Goal: Transaction & Acquisition: Purchase product/service

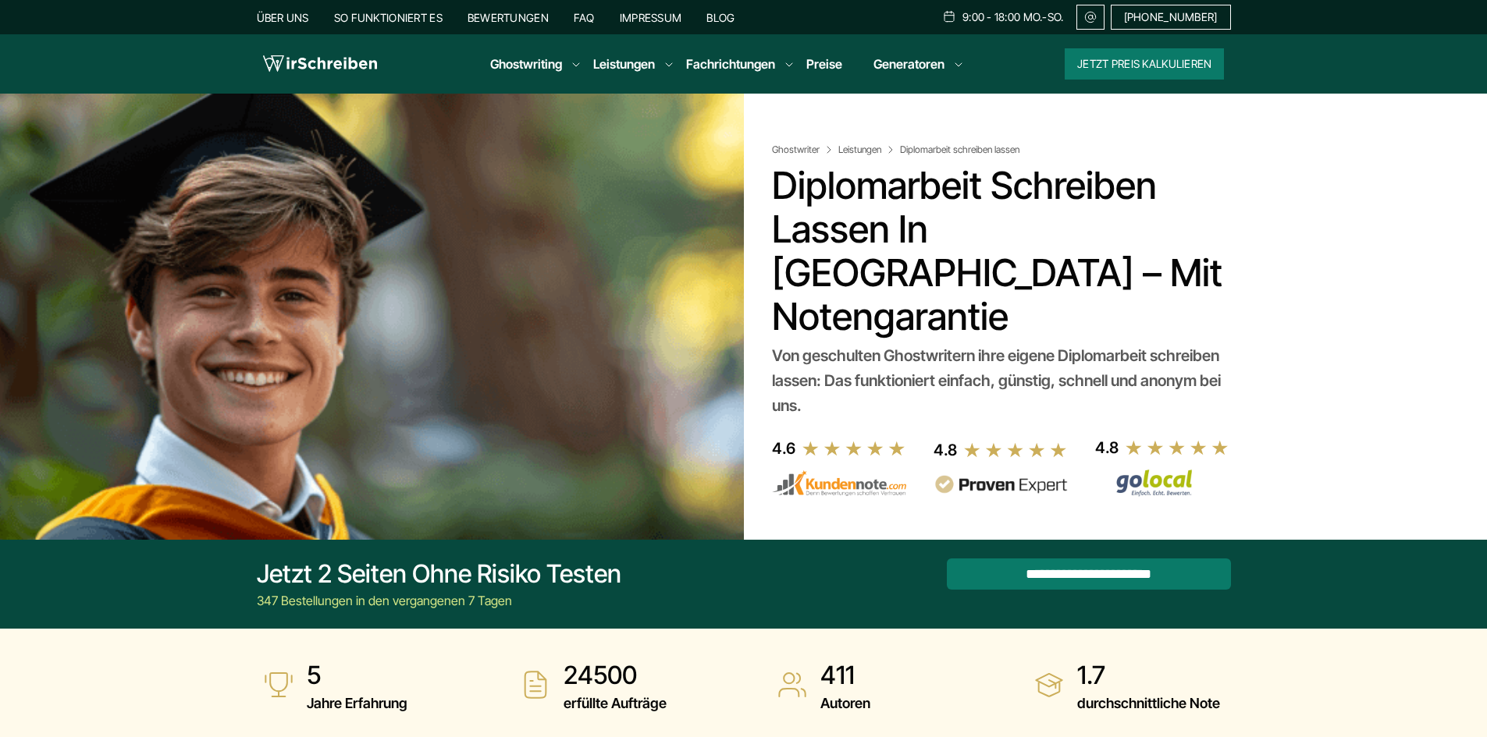
click at [1143, 66] on button "Jetzt Preis kalkulieren" at bounding box center [1143, 63] width 159 height 31
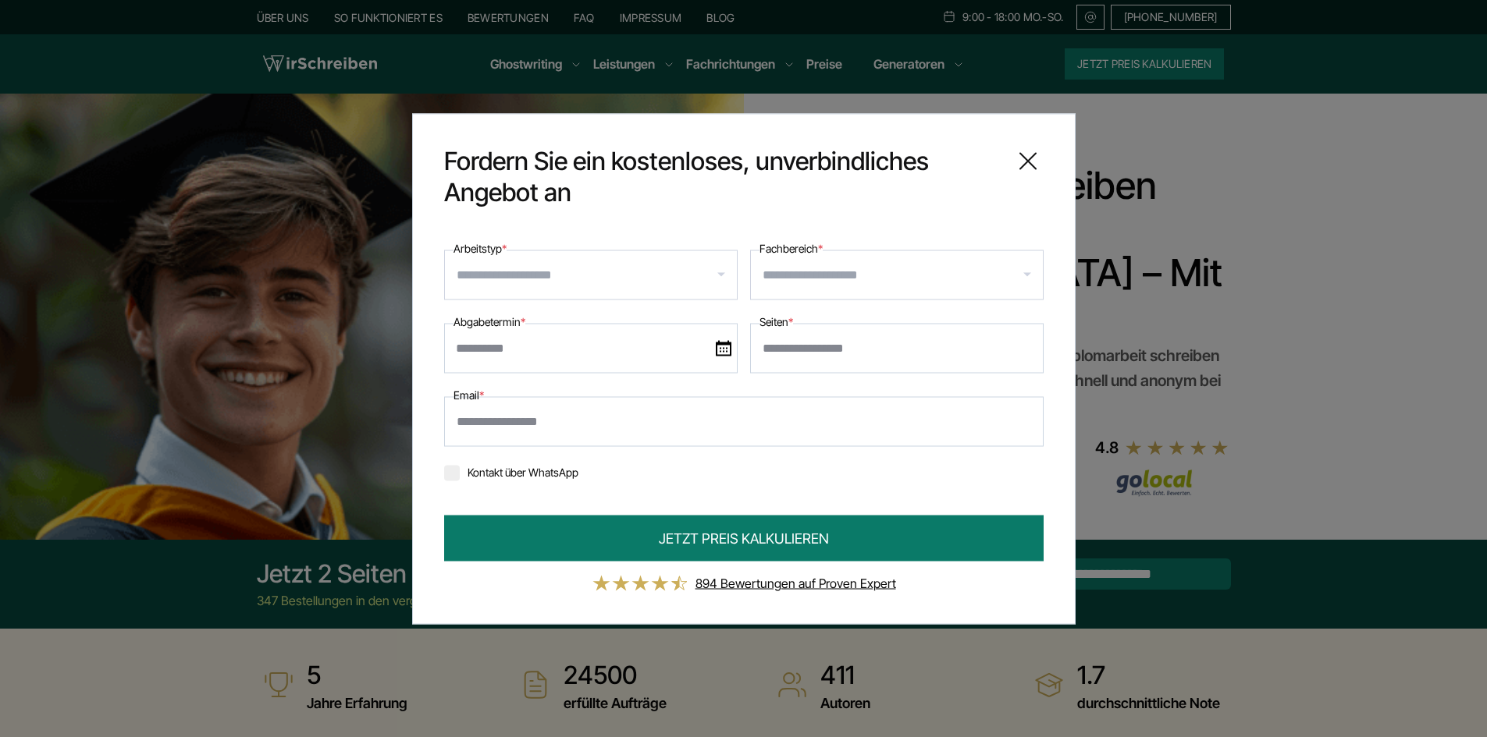
click at [570, 269] on input "Arbeitstyp *" at bounding box center [596, 274] width 280 height 25
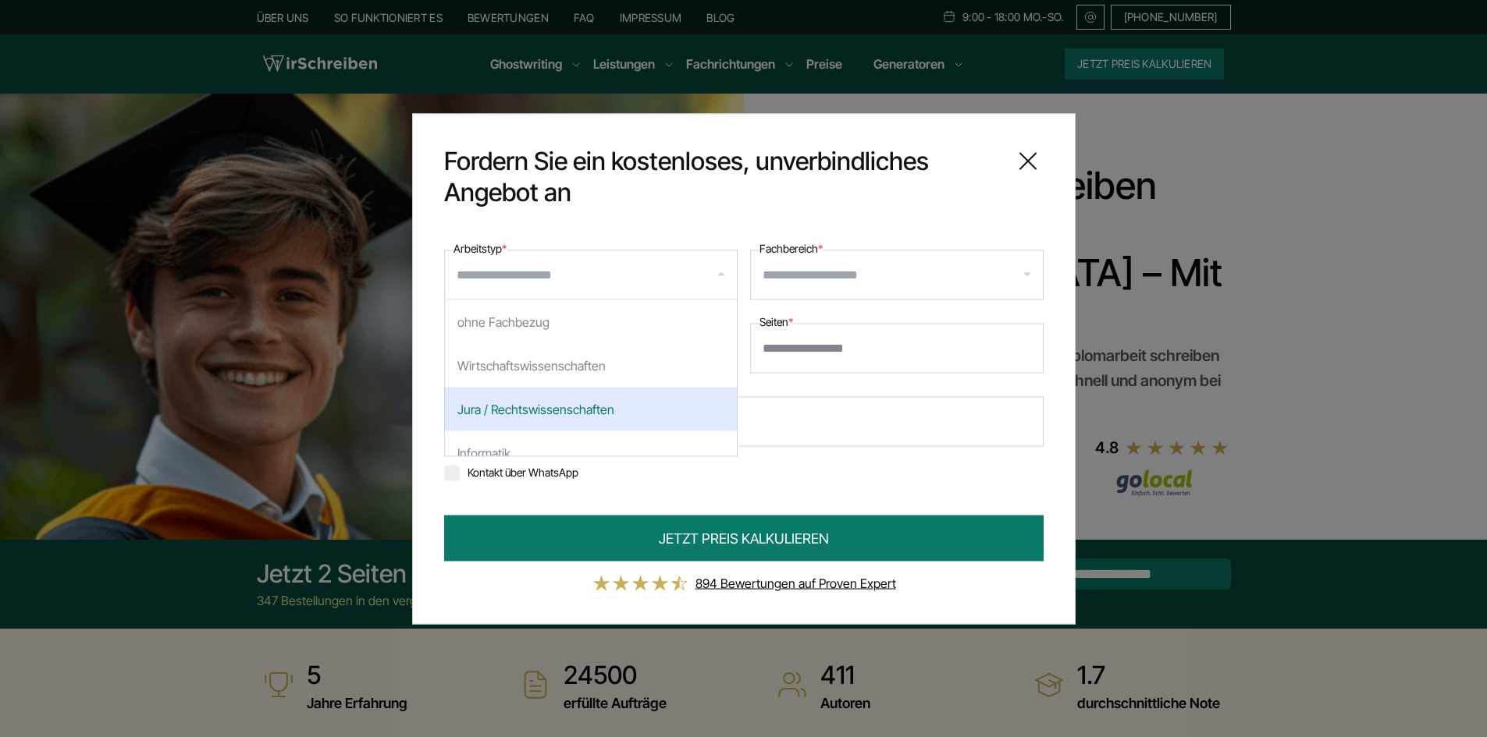
click at [578, 401] on div "Jura / Rechtswissenschaften" at bounding box center [591, 409] width 292 height 44
select select "*"
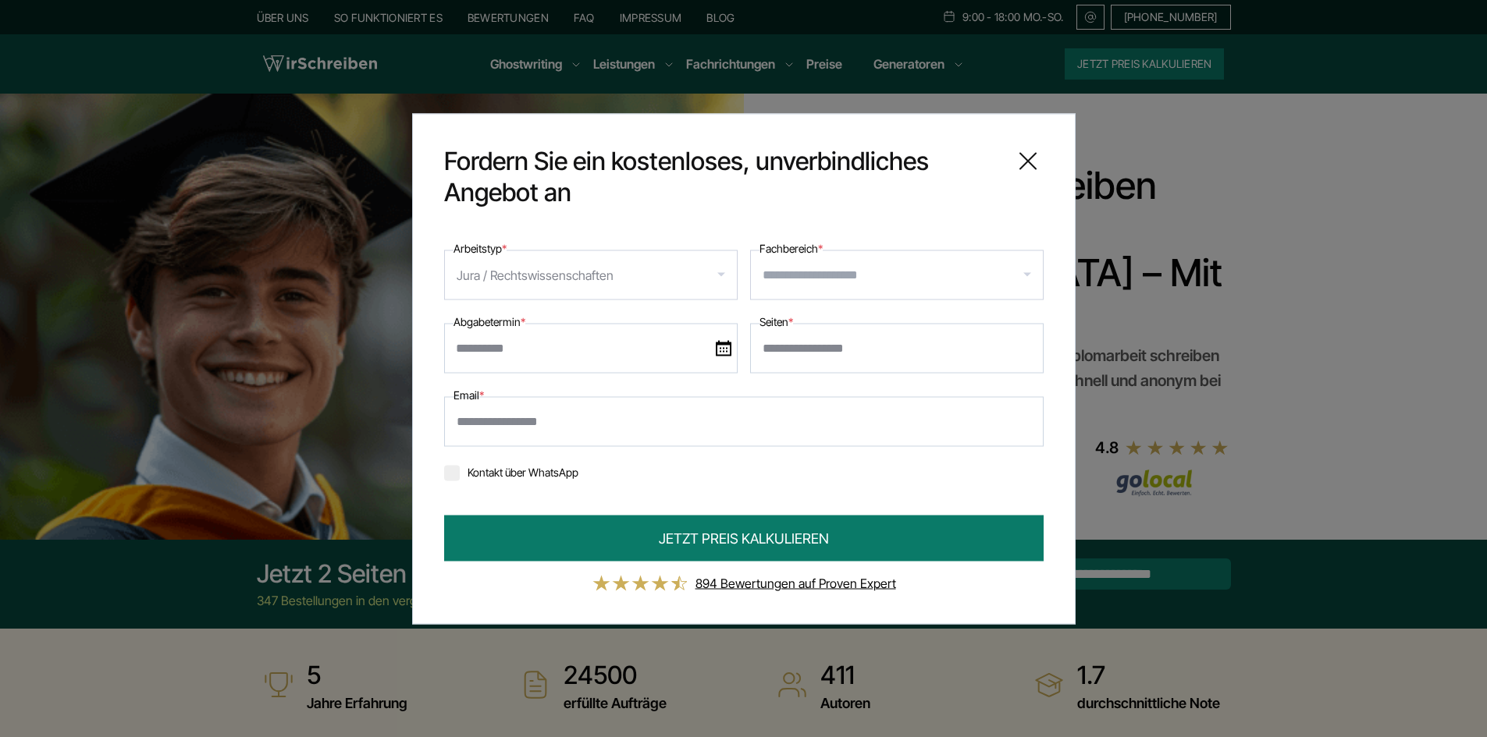
click at [865, 269] on input "Fachbereich *" at bounding box center [902, 274] width 280 height 25
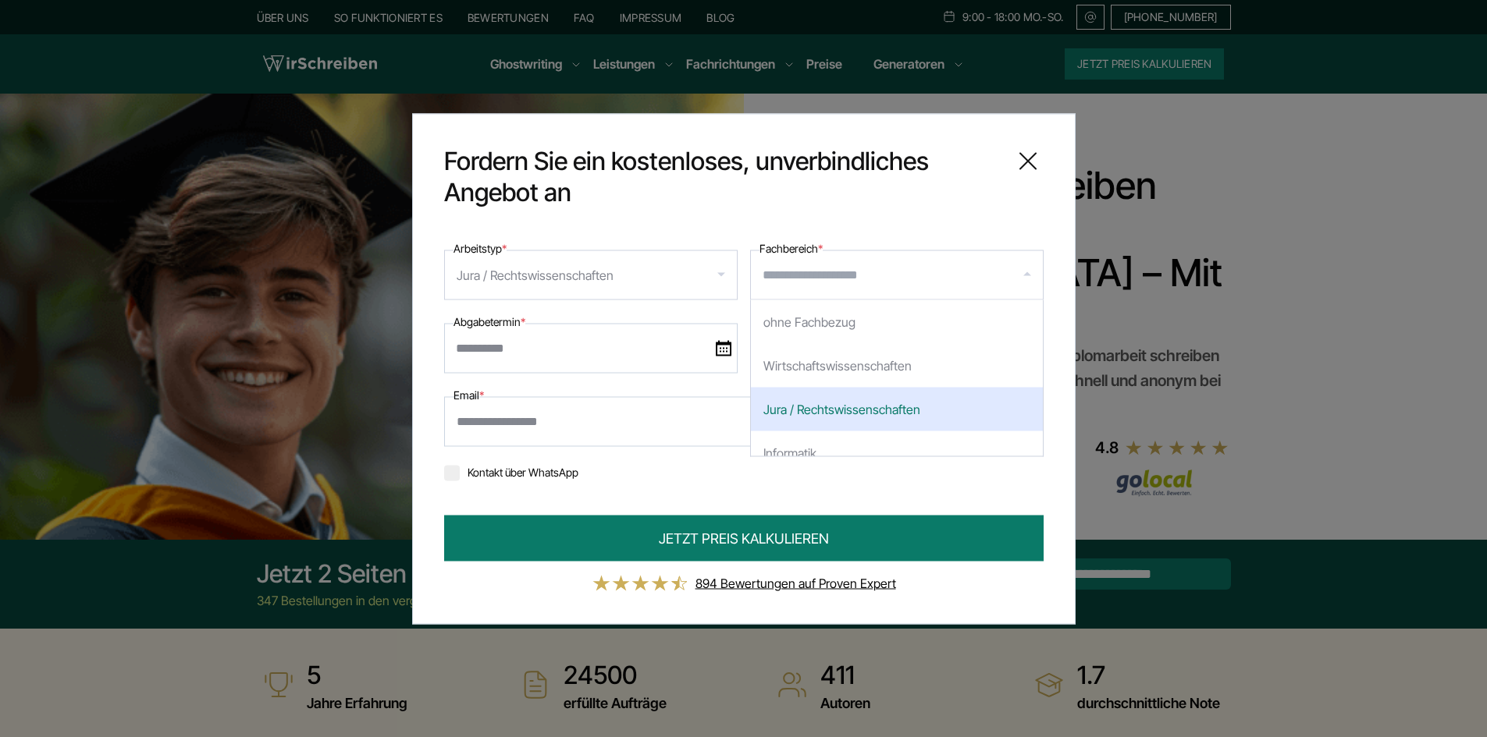
click at [872, 400] on div "Jura / Rechtswissenschaften" at bounding box center [897, 409] width 292 height 44
select select "*"
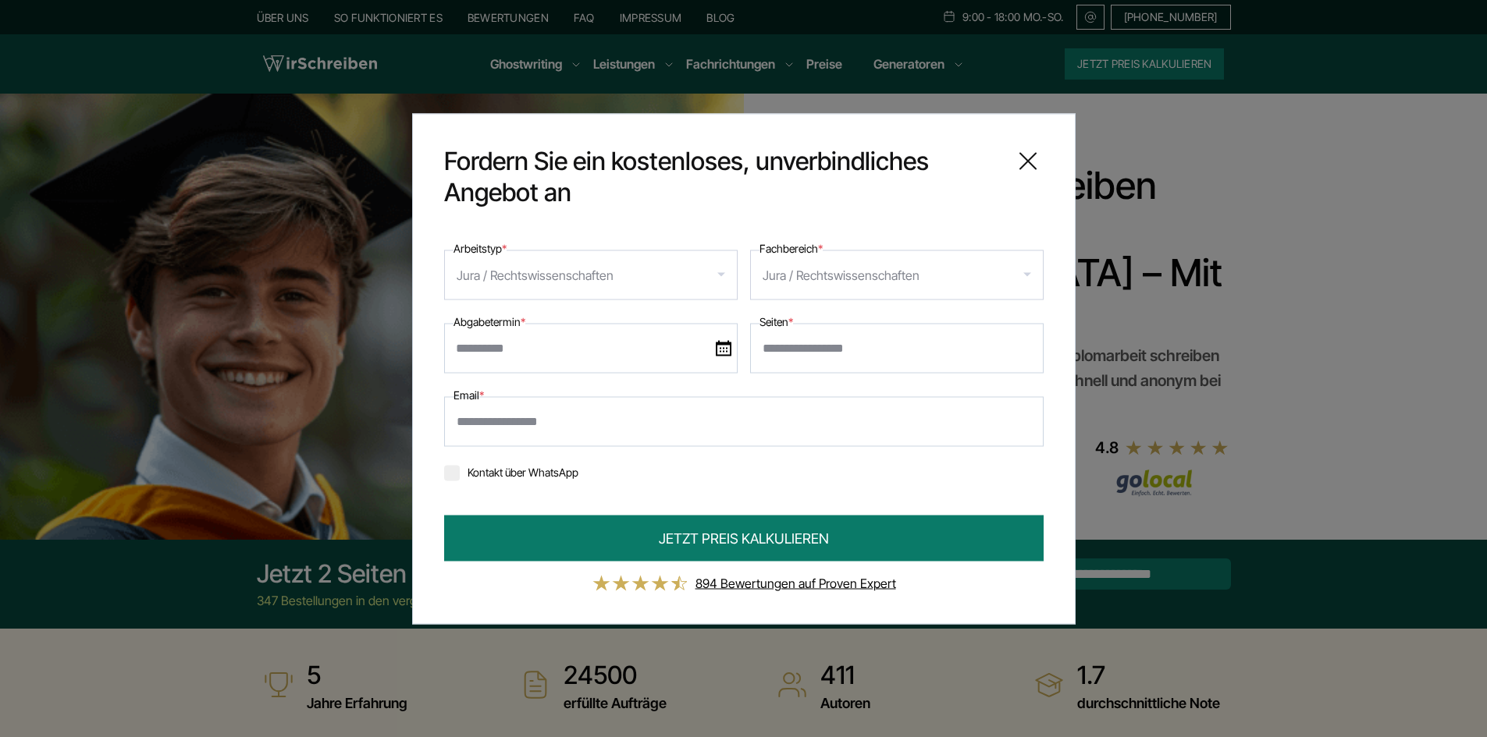
click at [595, 343] on input "text" at bounding box center [590, 348] width 293 height 50
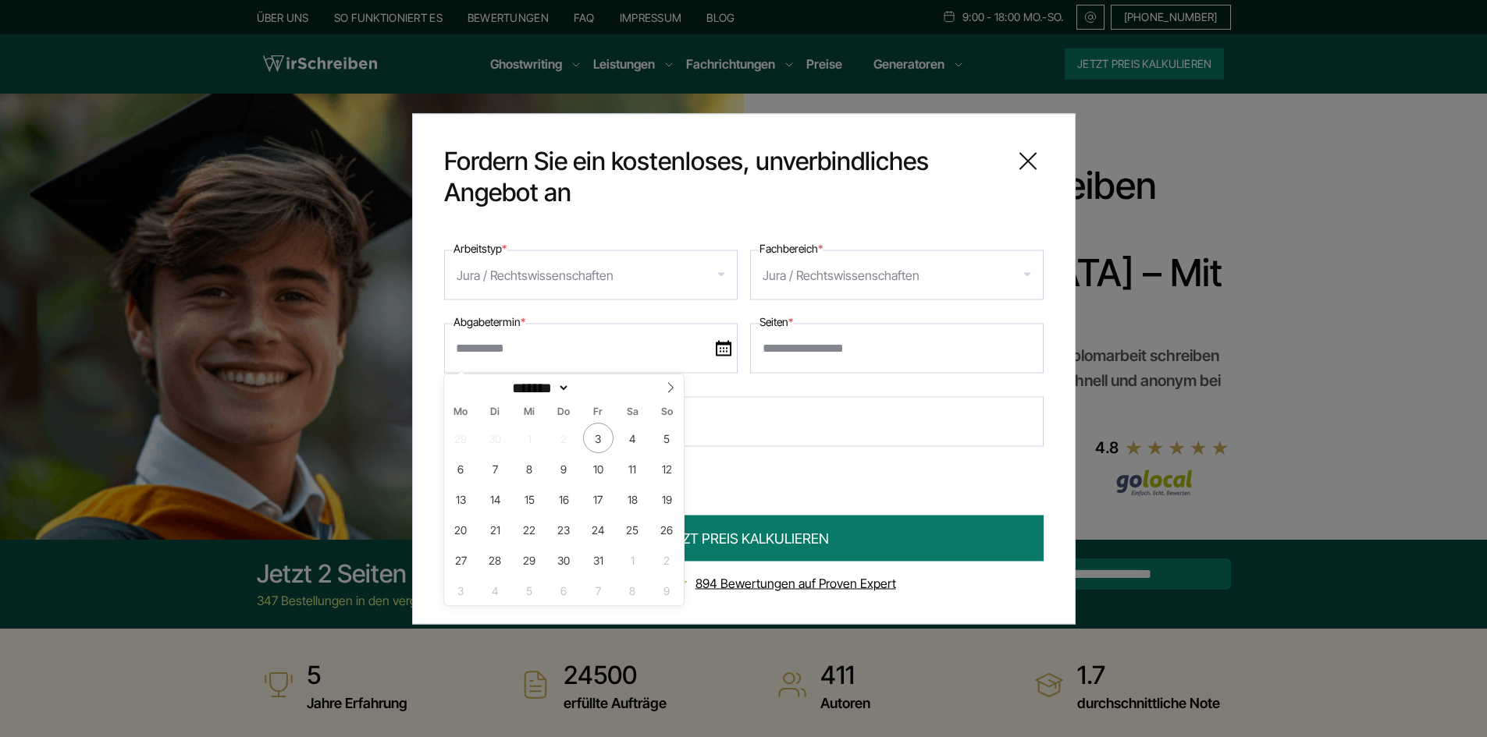
click at [595, 343] on input "text" at bounding box center [590, 348] width 293 height 50
click at [673, 387] on icon at bounding box center [670, 388] width 5 height 10
select select "**"
click at [670, 557] on span "30" at bounding box center [667, 560] width 30 height 30
type input "**********"
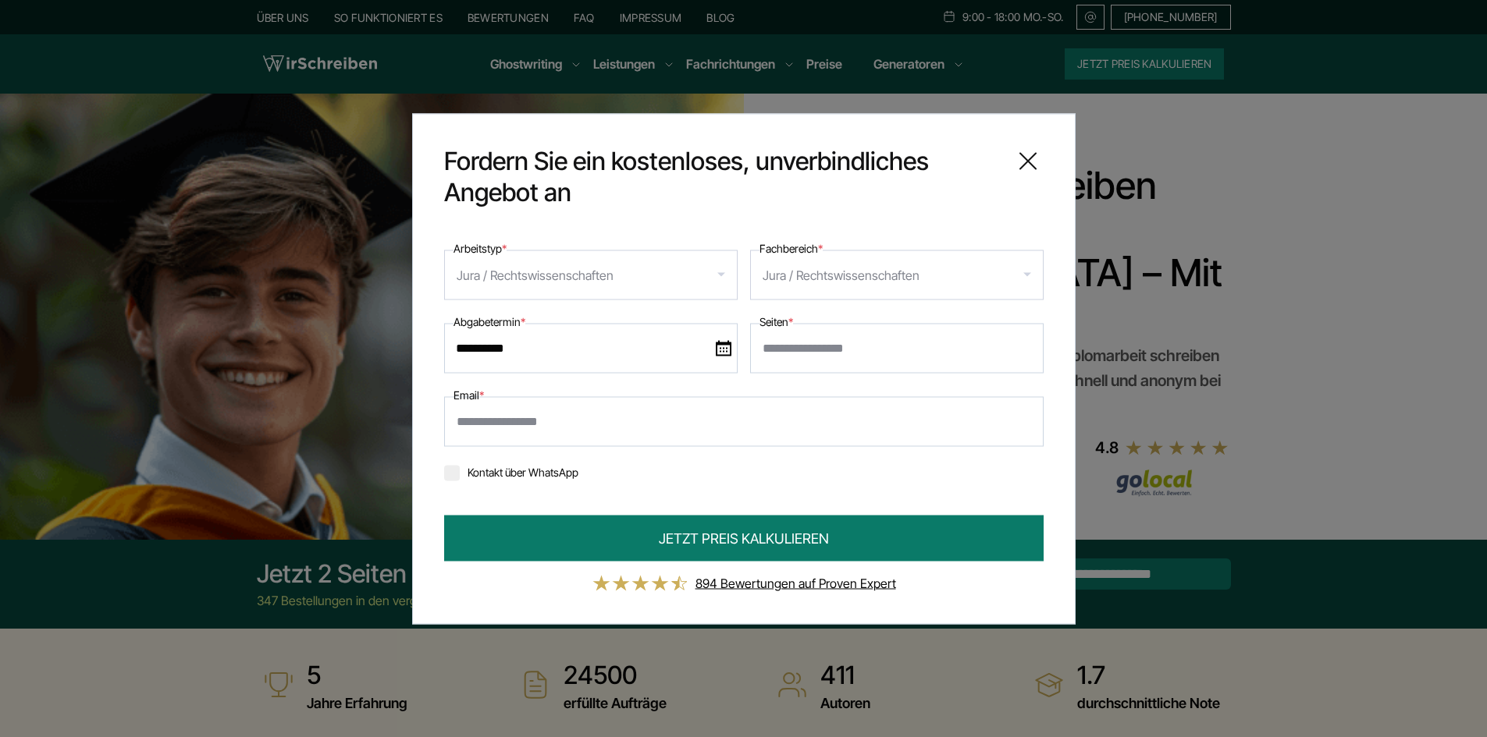
click at [794, 342] on input "Seiten *" at bounding box center [896, 348] width 293 height 50
